Goal: Find contact information: Find contact information

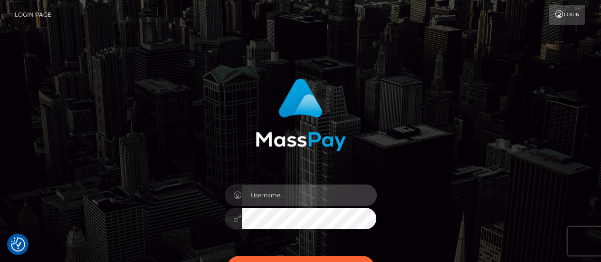
type input "[EMAIL_ADDRESS][DOMAIN_NAME]"
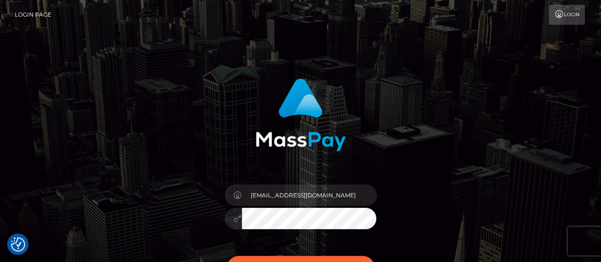
click at [236, 217] on icon at bounding box center [238, 218] width 8 height 8
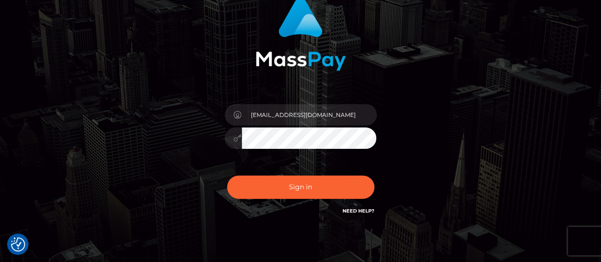
scroll to position [95, 0]
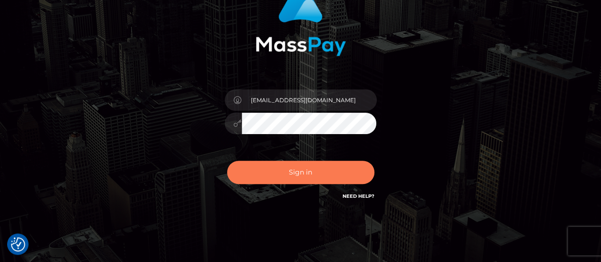
click at [277, 171] on button "Sign in" at bounding box center [300, 171] width 147 height 23
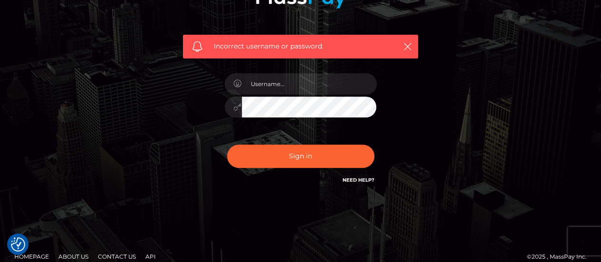
scroll to position [153, 0]
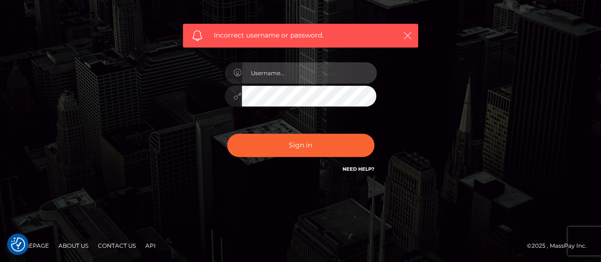
type input "[EMAIL_ADDRESS][DOMAIN_NAME]"
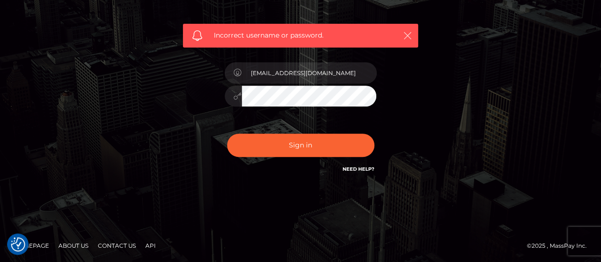
click at [403, 32] on icon "button" at bounding box center [407, 35] width 9 height 9
click at [409, 40] on icon "button" at bounding box center [407, 35] width 9 height 9
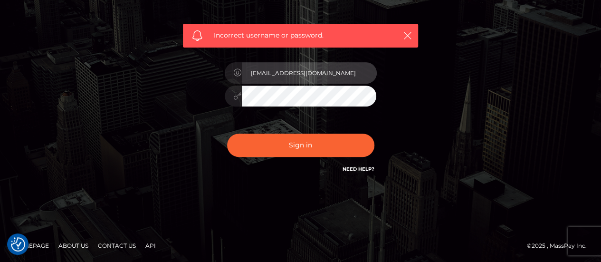
click at [336, 73] on input "[EMAIL_ADDRESS][DOMAIN_NAME]" at bounding box center [309, 72] width 135 height 21
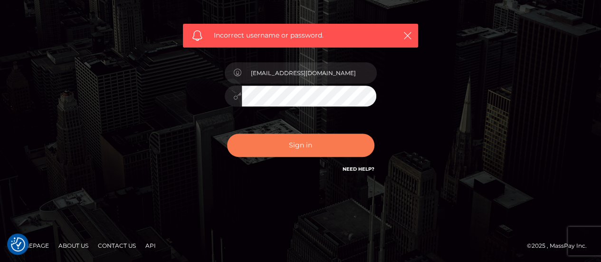
click at [266, 142] on button "Sign in" at bounding box center [300, 144] width 147 height 23
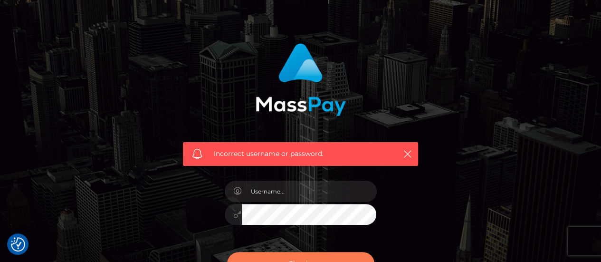
scroll to position [47, 0]
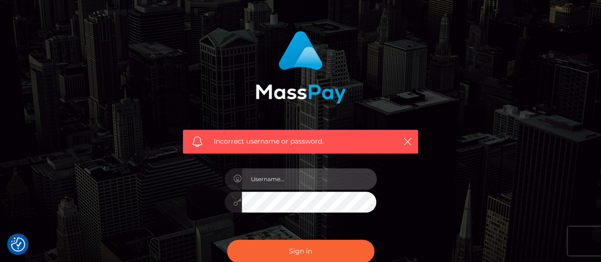
type input "[EMAIL_ADDRESS][DOMAIN_NAME]"
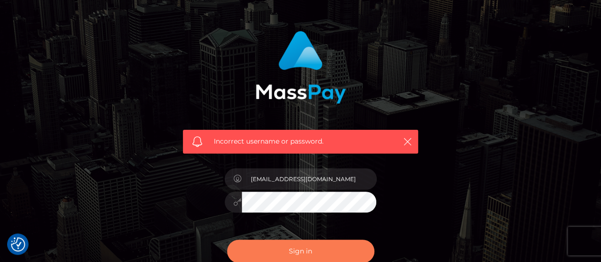
click at [304, 254] on button "Sign in" at bounding box center [300, 250] width 147 height 23
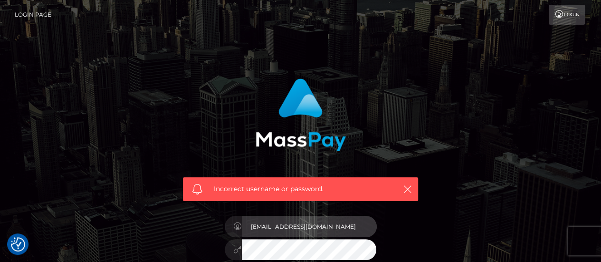
click at [321, 222] on input "[EMAIL_ADDRESS][DOMAIN_NAME]" at bounding box center [309, 226] width 135 height 21
click at [326, 227] on input "[EMAIL_ADDRESS][DOMAIN_NAME]" at bounding box center [309, 226] width 135 height 21
type input "c"
paste input "[EMAIL_ADDRESS][DOMAIN_NAME]"
type input "[EMAIL_ADDRESS][DOMAIN_NAME]"
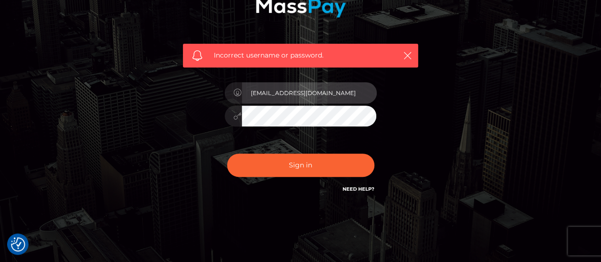
scroll to position [142, 0]
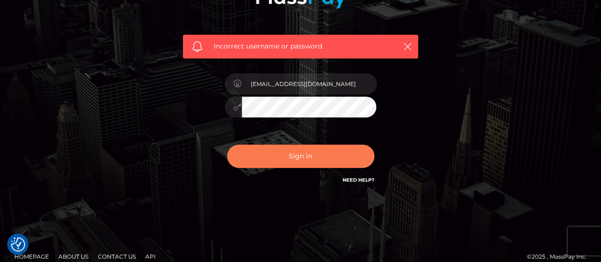
click at [312, 157] on button "Sign in" at bounding box center [300, 155] width 147 height 23
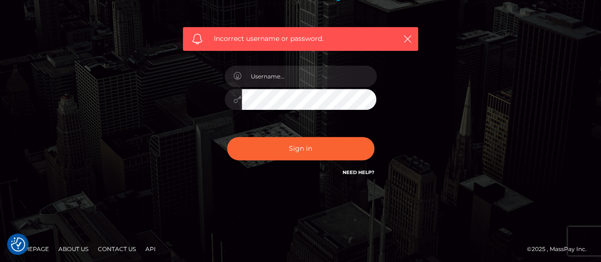
scroll to position [153, 0]
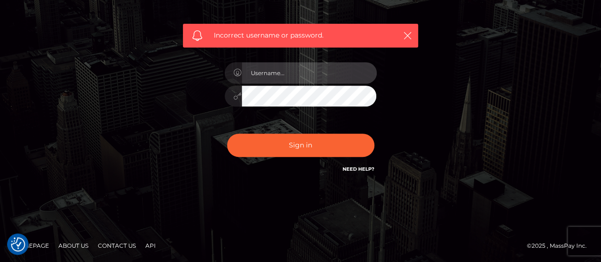
type input "cecilleofanis@gmail.com"
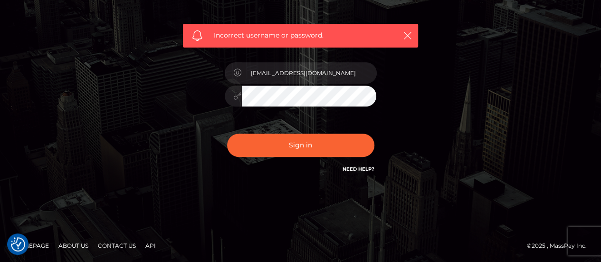
click at [363, 167] on link "Need Help?" at bounding box center [358, 169] width 32 height 6
click at [114, 248] on link "Contact Us" at bounding box center [117, 245] width 46 height 15
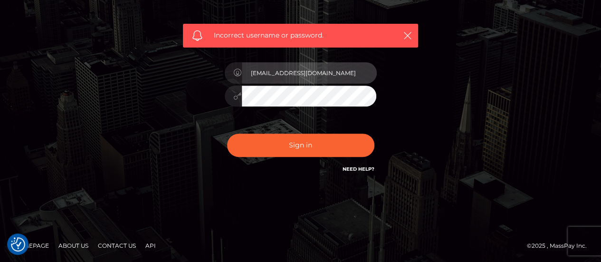
click at [342, 71] on input "[EMAIL_ADDRESS][DOMAIN_NAME]" at bounding box center [309, 72] width 135 height 21
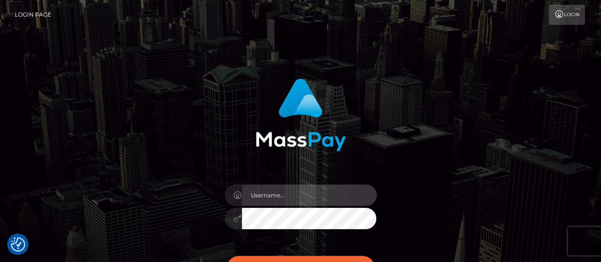
type input "[EMAIL_ADDRESS][DOMAIN_NAME]"
drag, startPoint x: 338, startPoint y: 194, endPoint x: 250, endPoint y: 196, distance: 87.9
click at [250, 196] on input "[EMAIL_ADDRESS][DOMAIN_NAME]" at bounding box center [309, 194] width 135 height 21
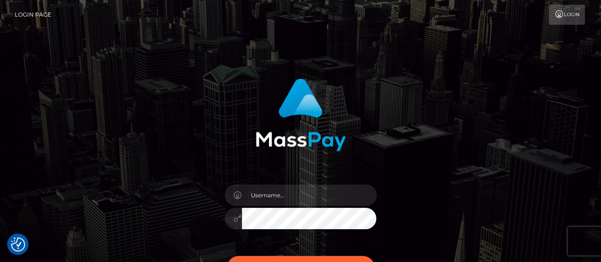
click at [228, 225] on div at bounding box center [301, 217] width 152 height 19
click at [519, 114] on div "Sign in" at bounding box center [300, 192] width 541 height 242
